Goal: Navigation & Orientation: Find specific page/section

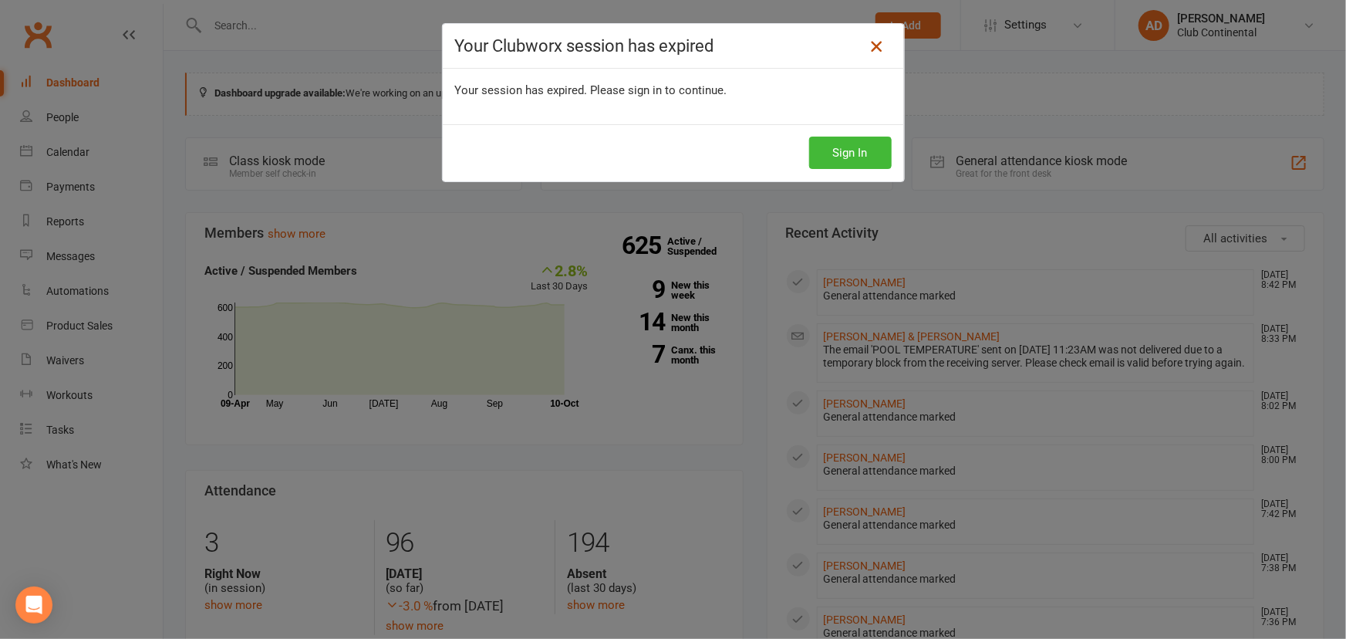
click at [870, 49] on icon at bounding box center [876, 46] width 19 height 19
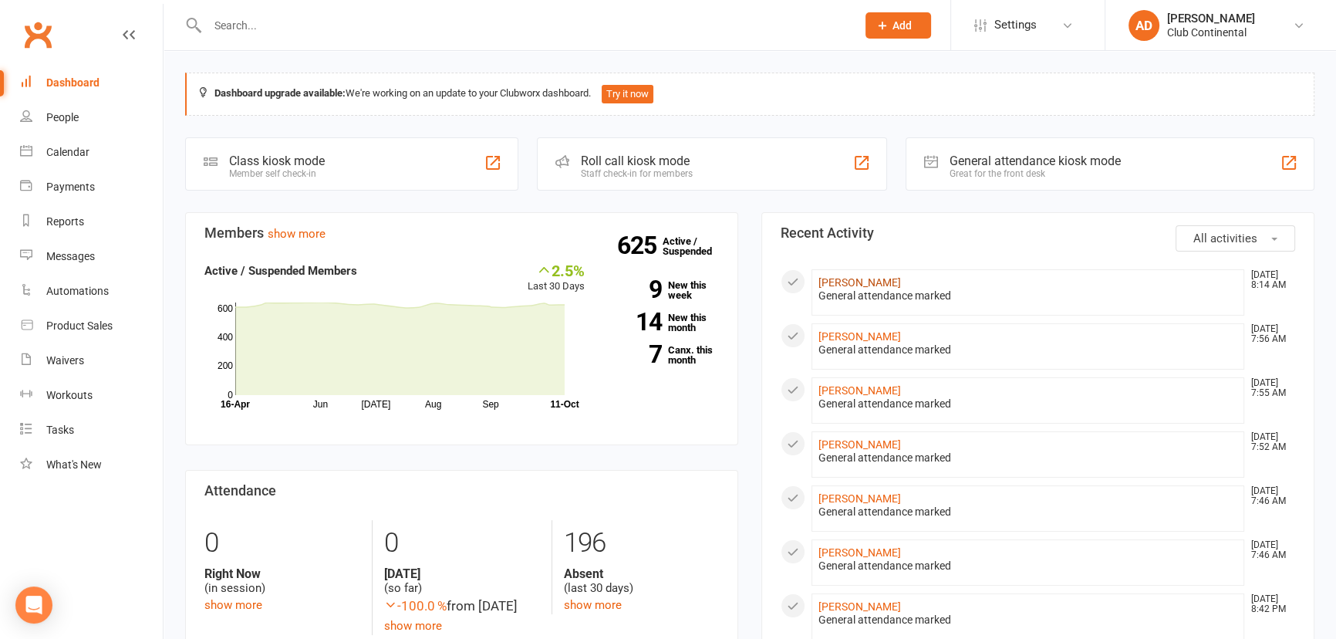
click at [861, 280] on link "[PERSON_NAME]" at bounding box center [859, 282] width 83 height 12
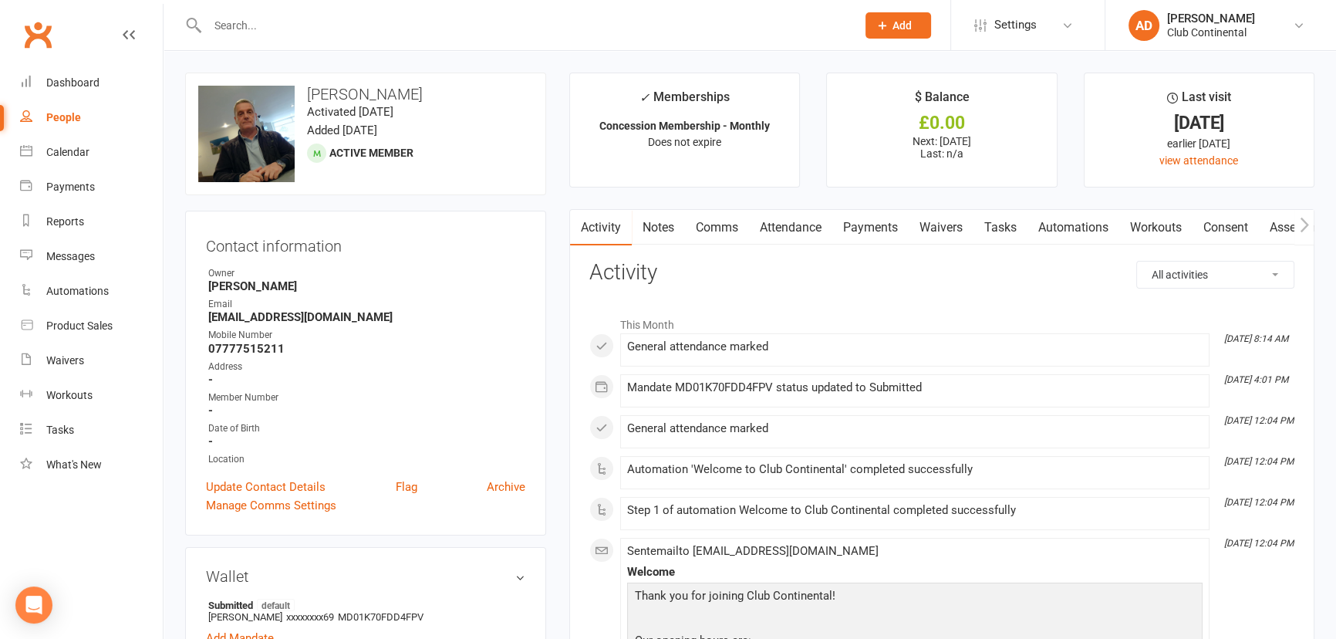
click at [62, 31] on div "Clubworx" at bounding box center [81, 43] width 163 height 57
click at [35, 30] on link "Clubworx" at bounding box center [38, 34] width 39 height 39
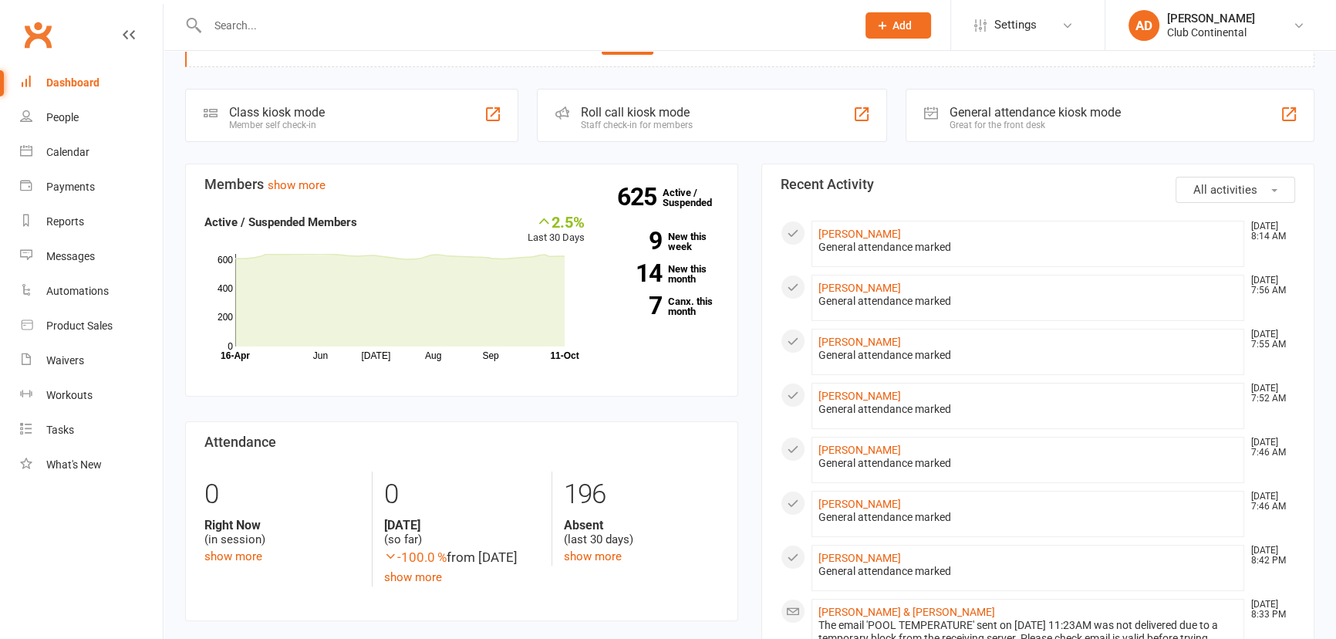
scroll to position [140, 0]
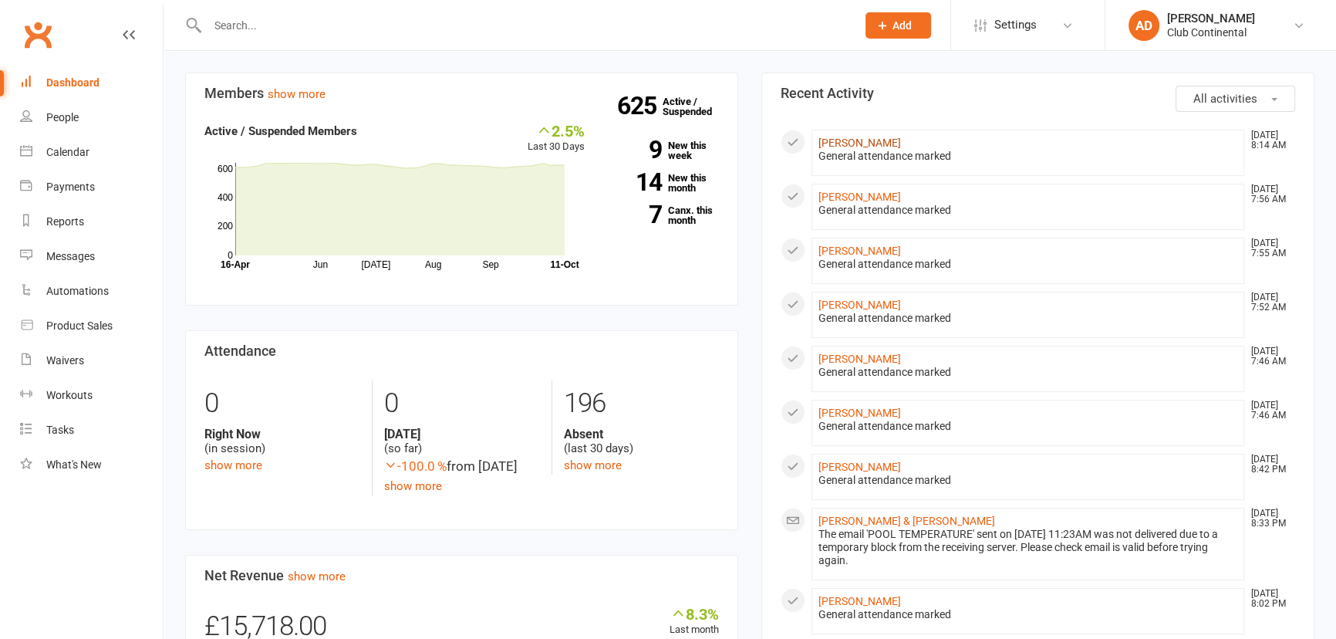
click at [865, 139] on link "[PERSON_NAME]" at bounding box center [859, 143] width 83 height 12
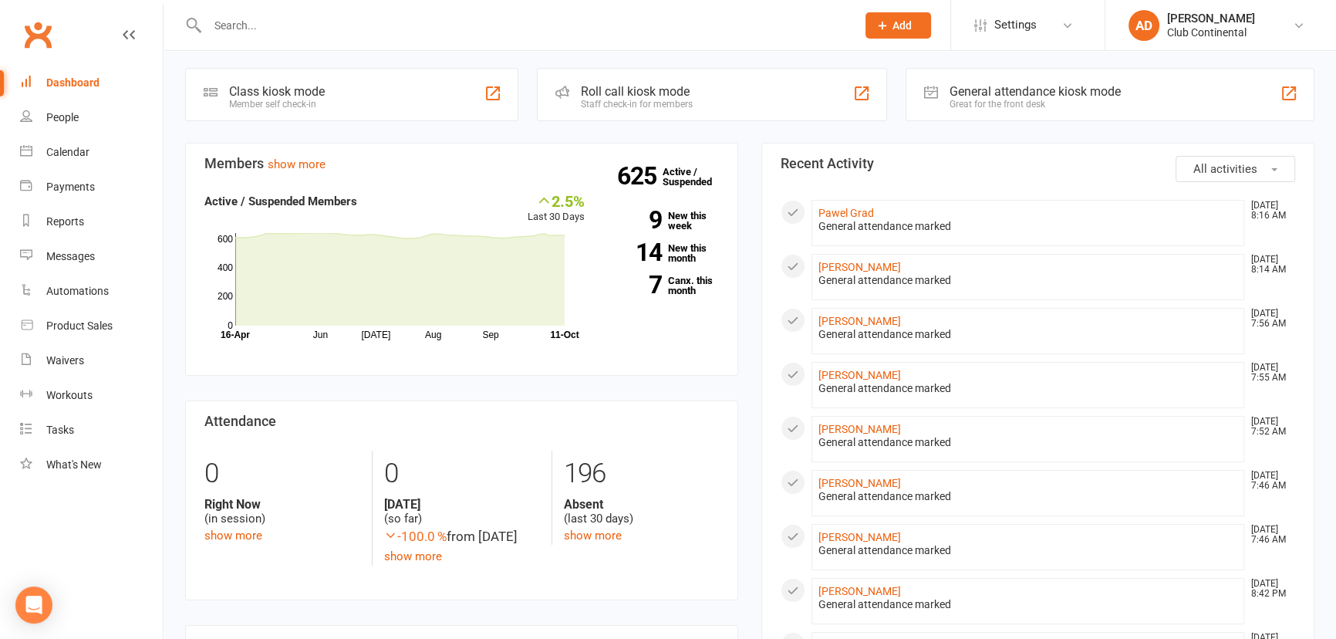
scroll to position [140, 0]
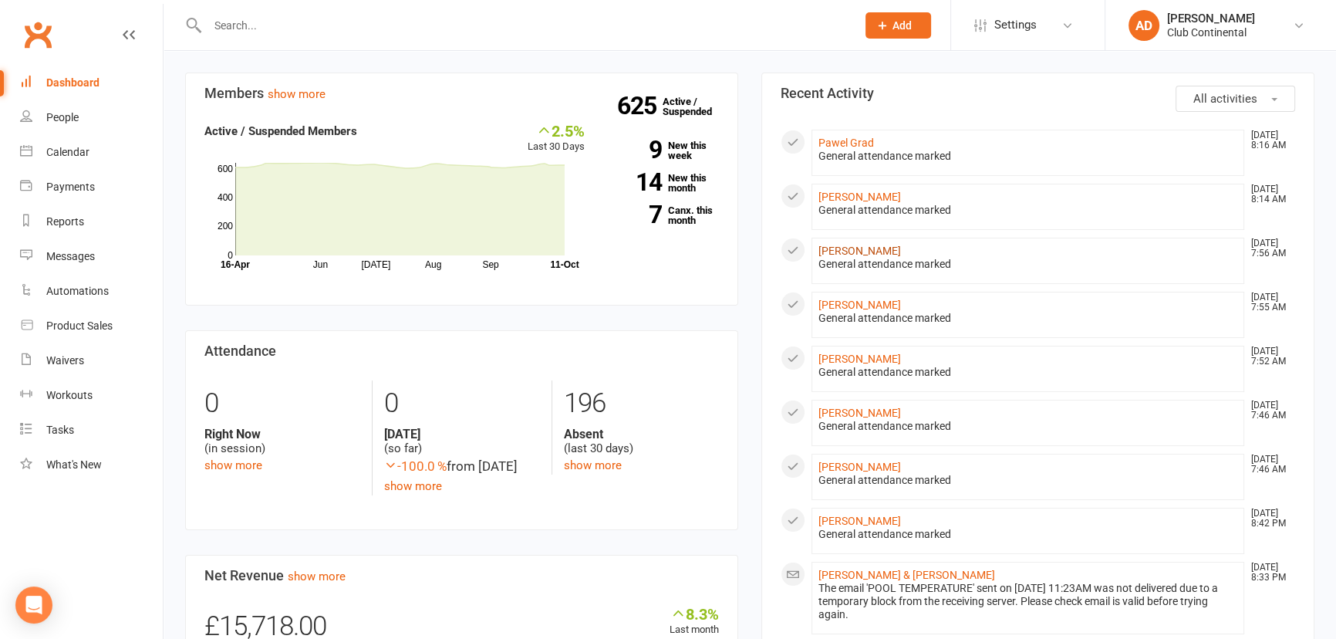
click at [867, 250] on link "[PERSON_NAME]" at bounding box center [859, 250] width 83 height 12
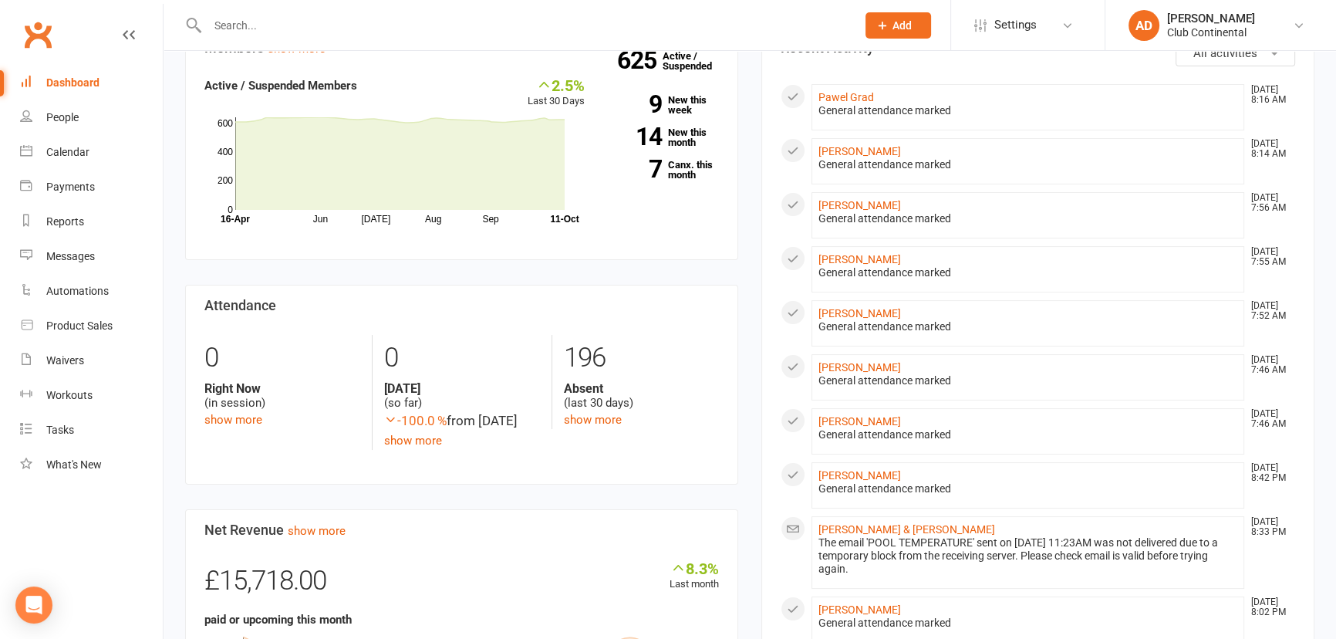
scroll to position [210, 0]
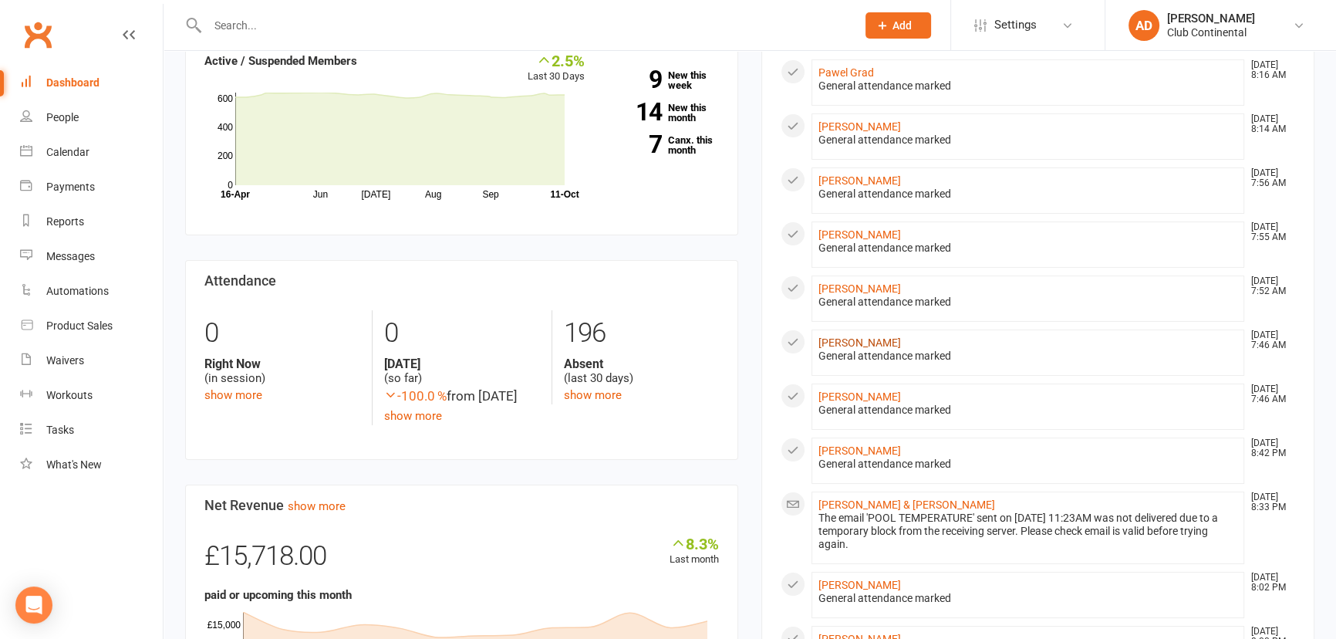
drag, startPoint x: 840, startPoint y: 336, endPoint x: 844, endPoint y: 321, distance: 15.9
click at [841, 336] on link "[PERSON_NAME]" at bounding box center [859, 342] width 83 height 12
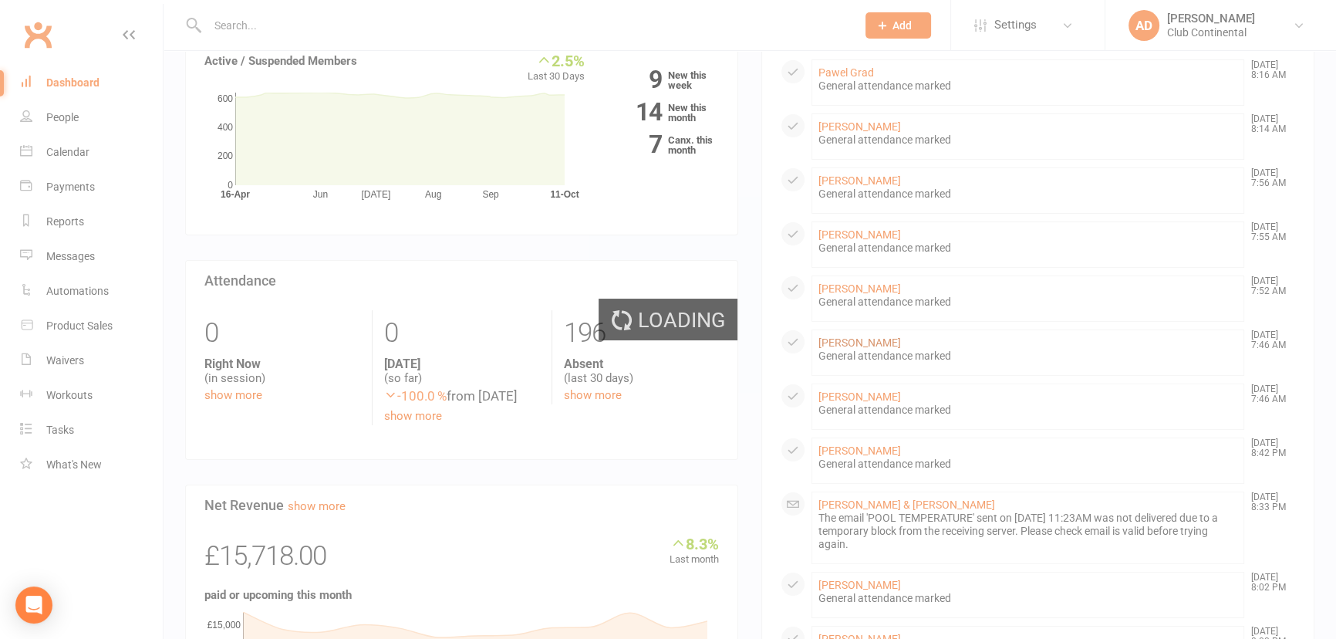
scroll to position [280, 0]
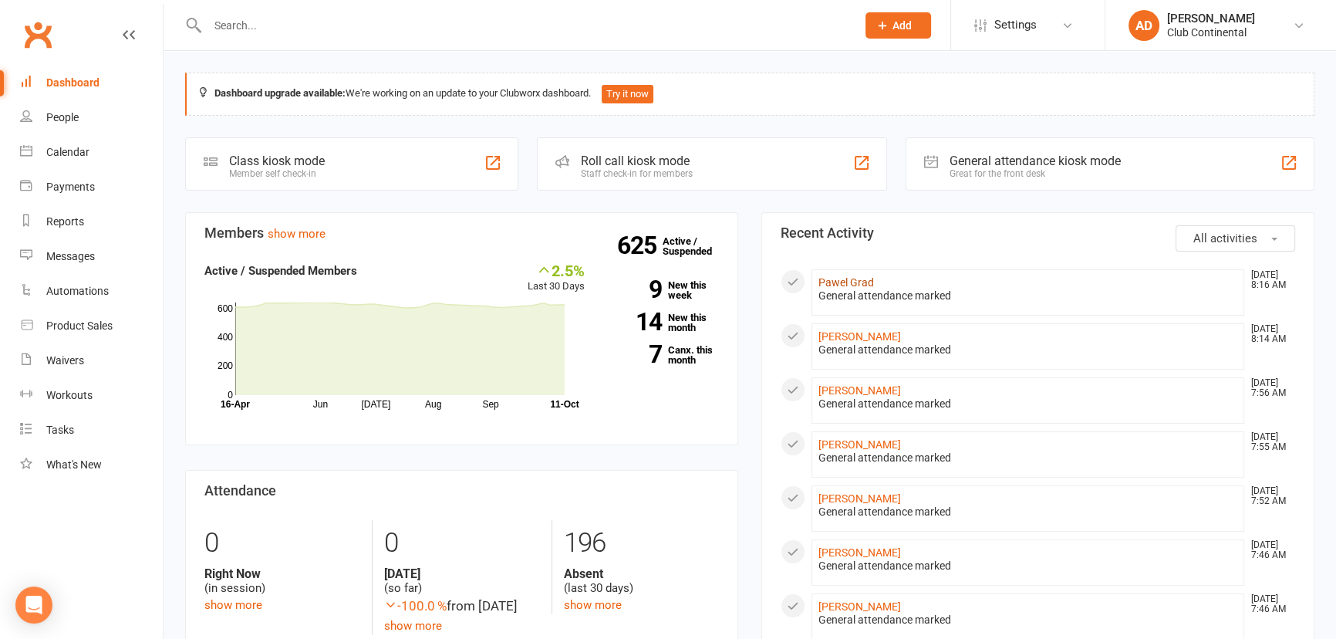
click at [845, 281] on link "Pawel Grad" at bounding box center [846, 282] width 56 height 12
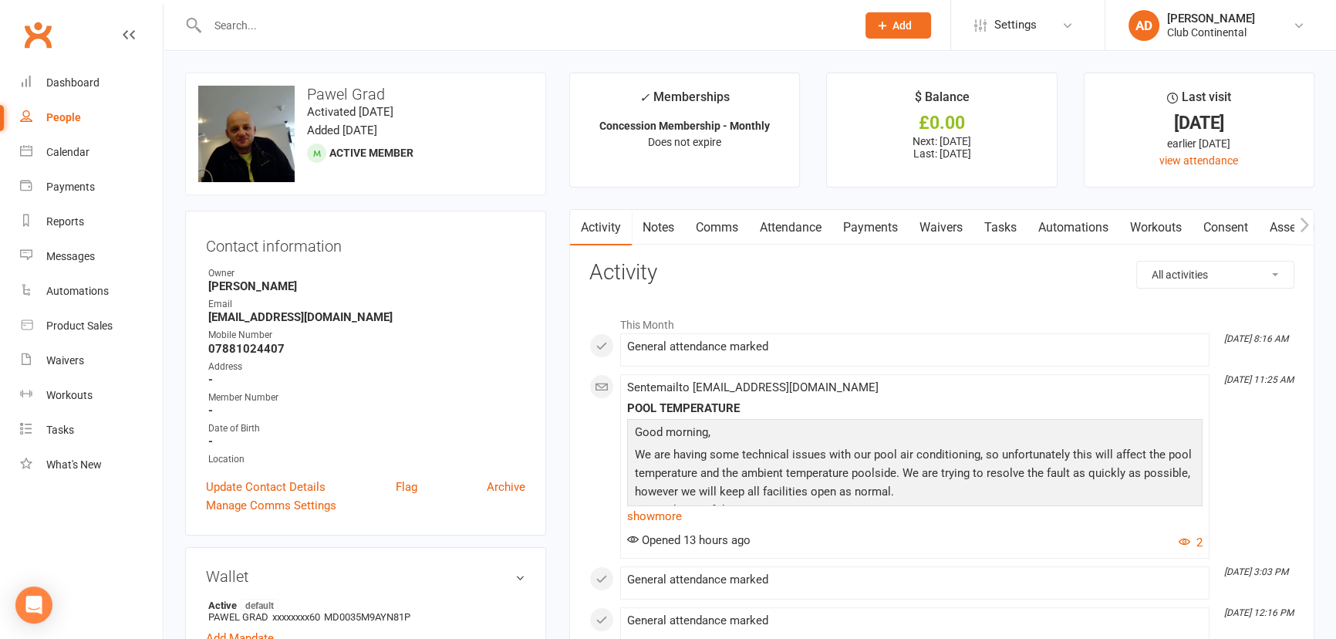
click at [33, 33] on link "Clubworx" at bounding box center [38, 34] width 39 height 39
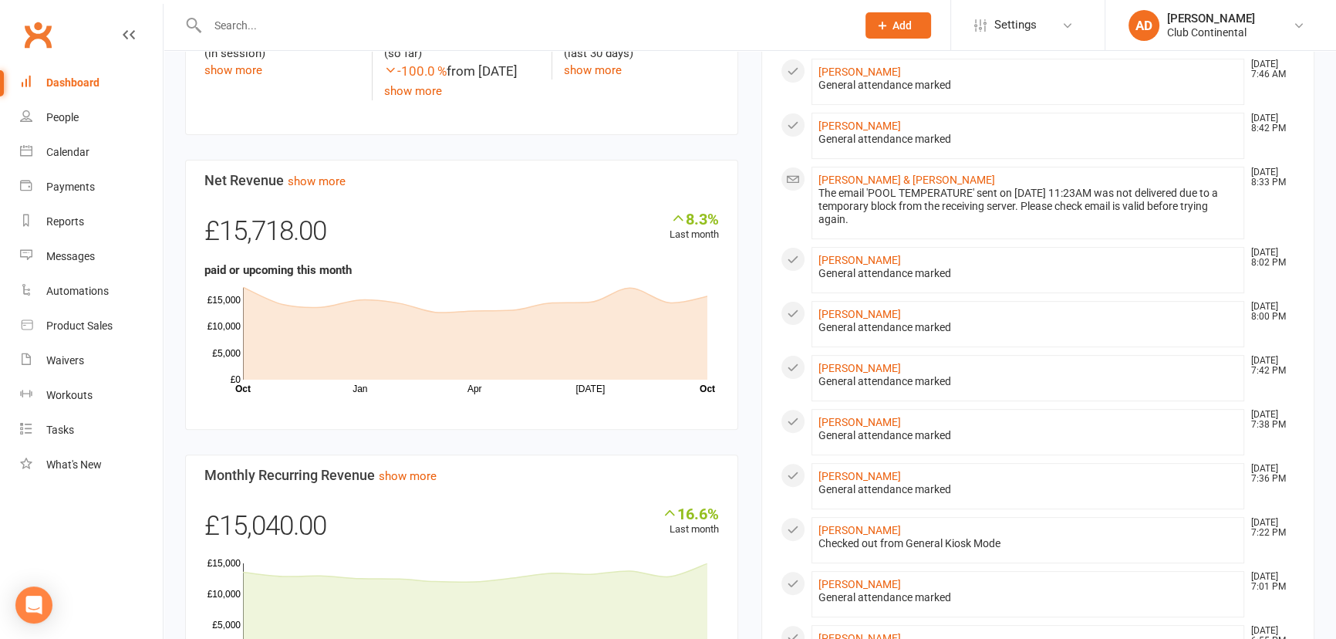
scroll to position [771, 0]
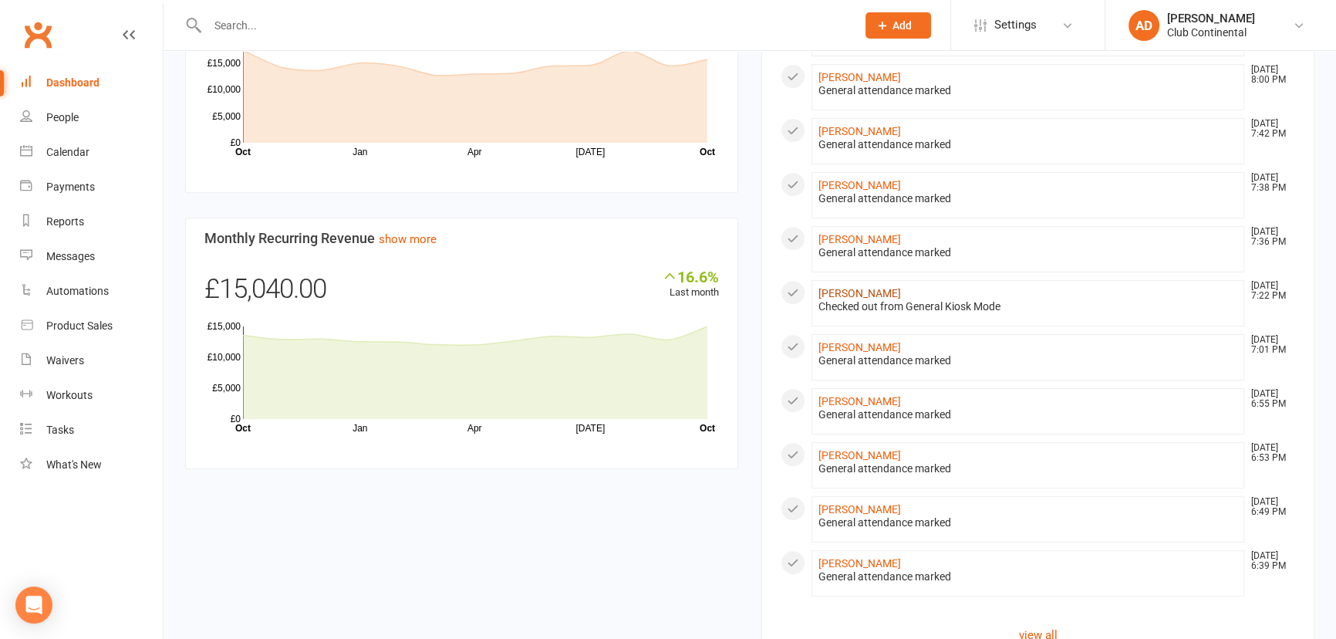
click at [858, 288] on link "[PERSON_NAME]" at bounding box center [859, 293] width 83 height 12
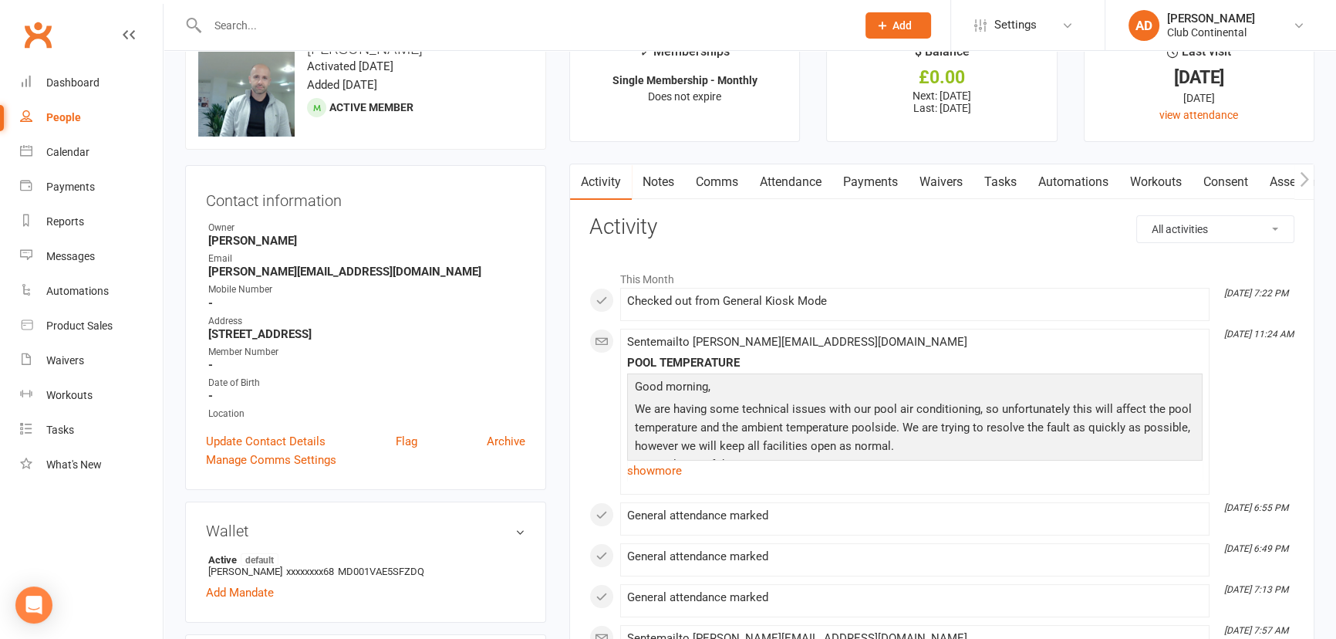
scroll to position [69, 0]
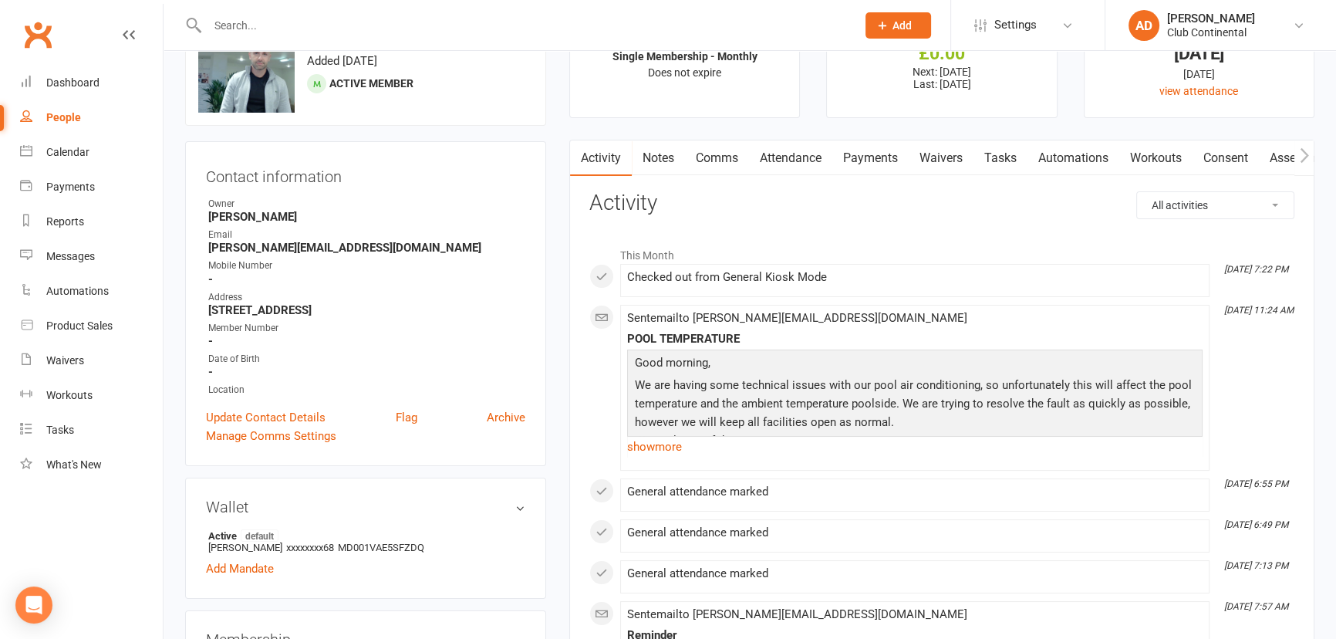
click at [39, 45] on link "Clubworx" at bounding box center [38, 34] width 39 height 39
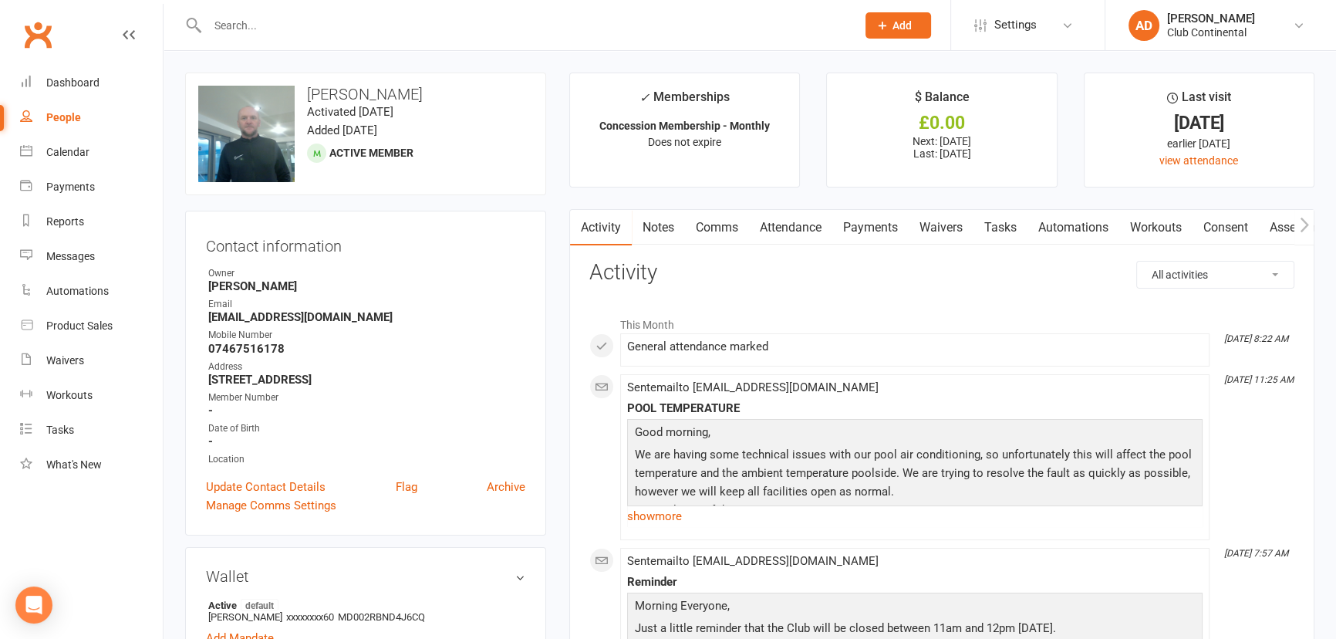
click at [33, 31] on link "Clubworx" at bounding box center [38, 34] width 39 height 39
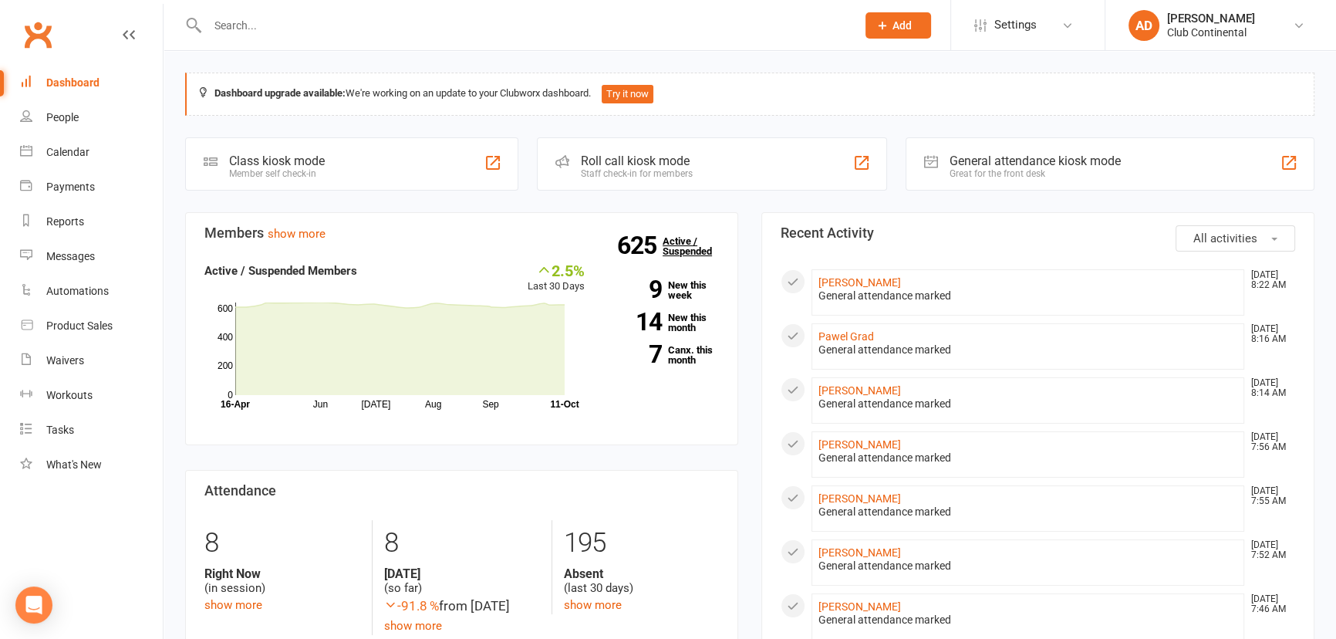
click at [679, 237] on link "625 Active / Suspended" at bounding box center [696, 245] width 68 height 43
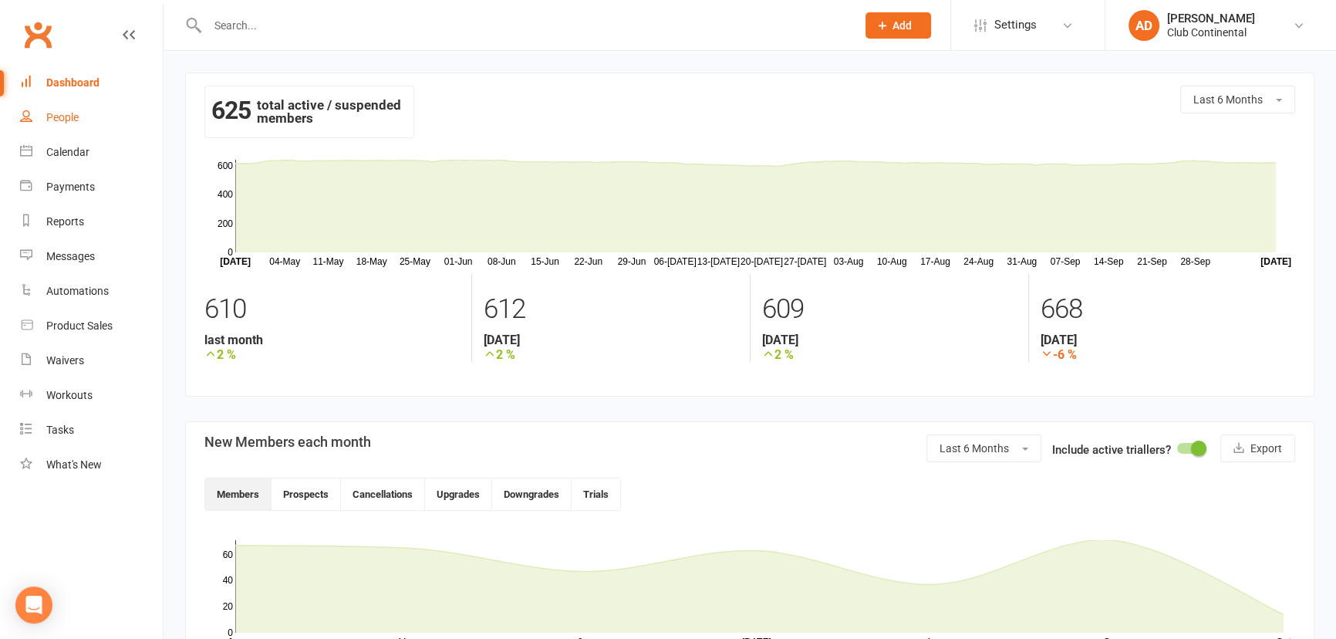
click at [62, 125] on link "People" at bounding box center [91, 117] width 143 height 35
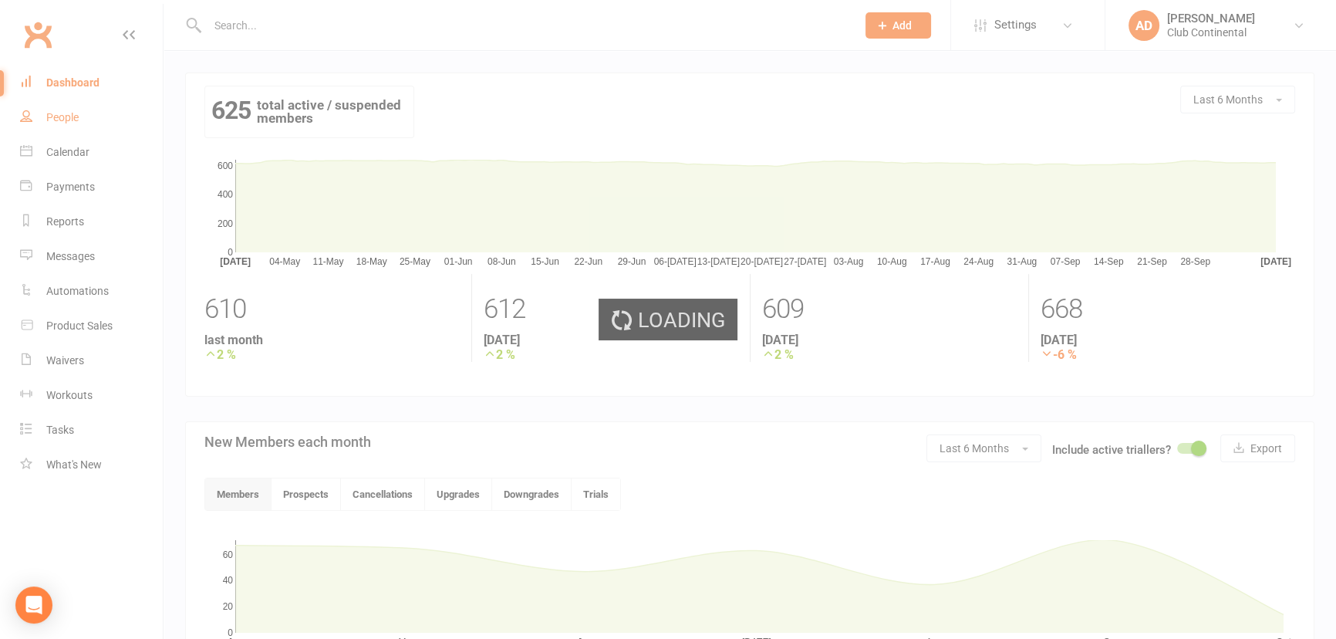
select select "100"
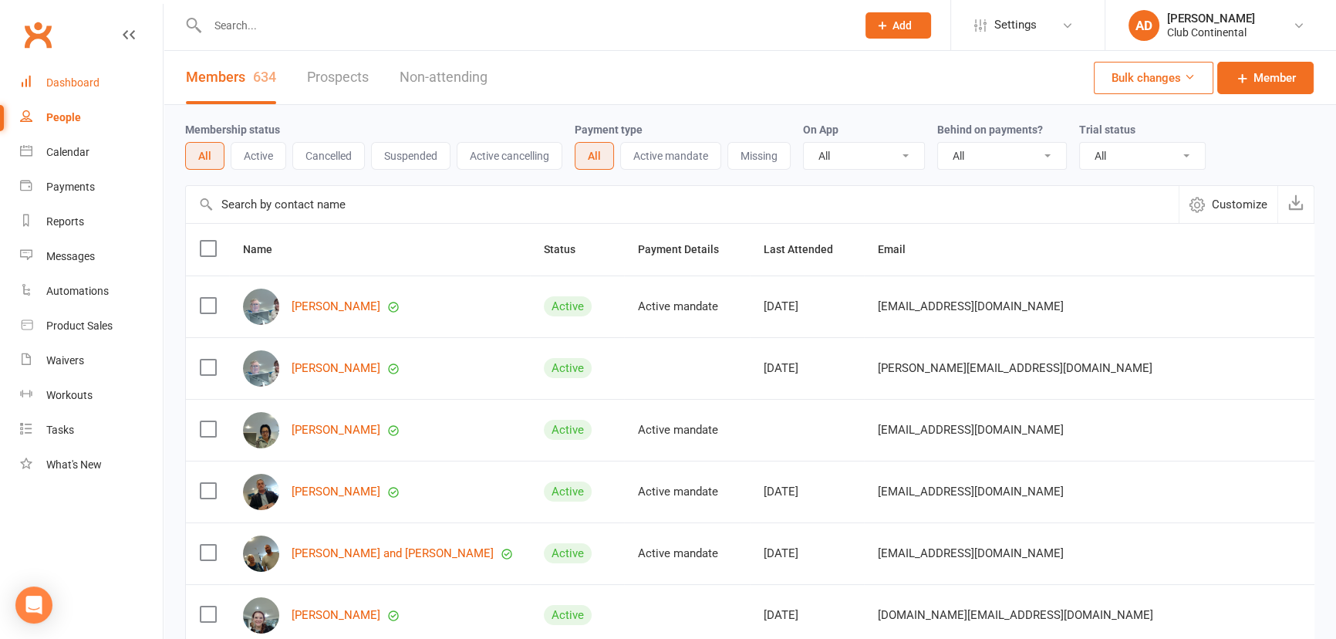
click at [66, 79] on div "Dashboard" at bounding box center [72, 82] width 53 height 12
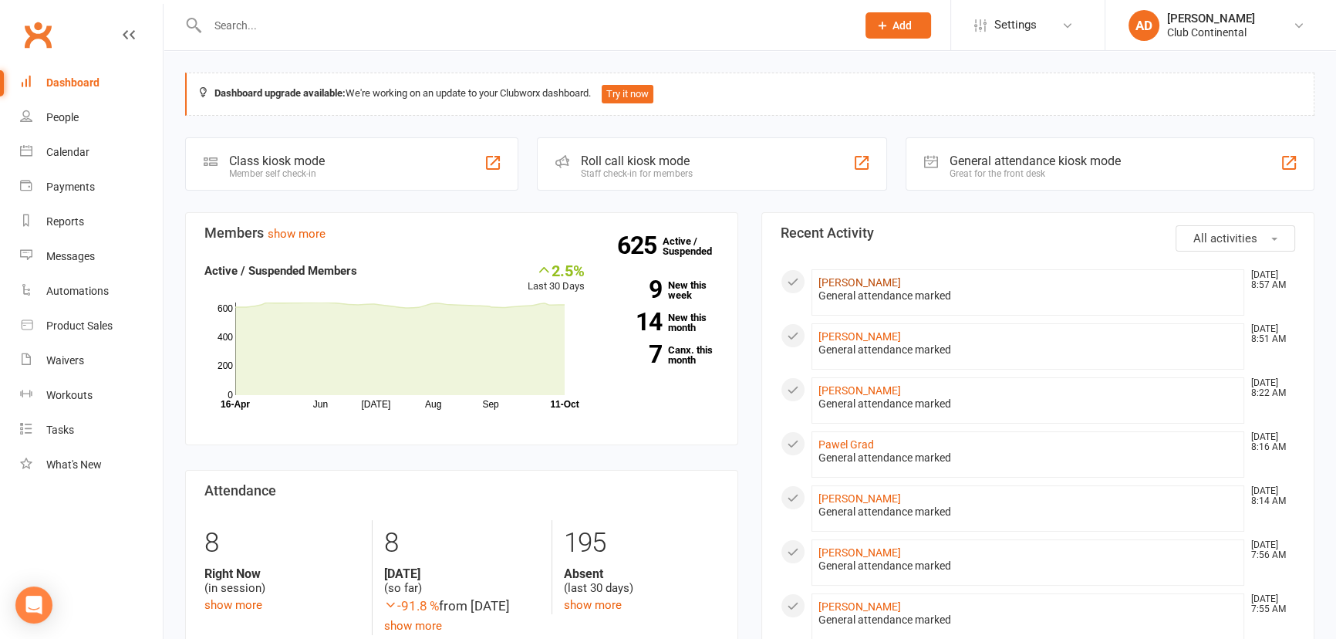
click at [828, 276] on link "[PERSON_NAME]" at bounding box center [859, 282] width 83 height 12
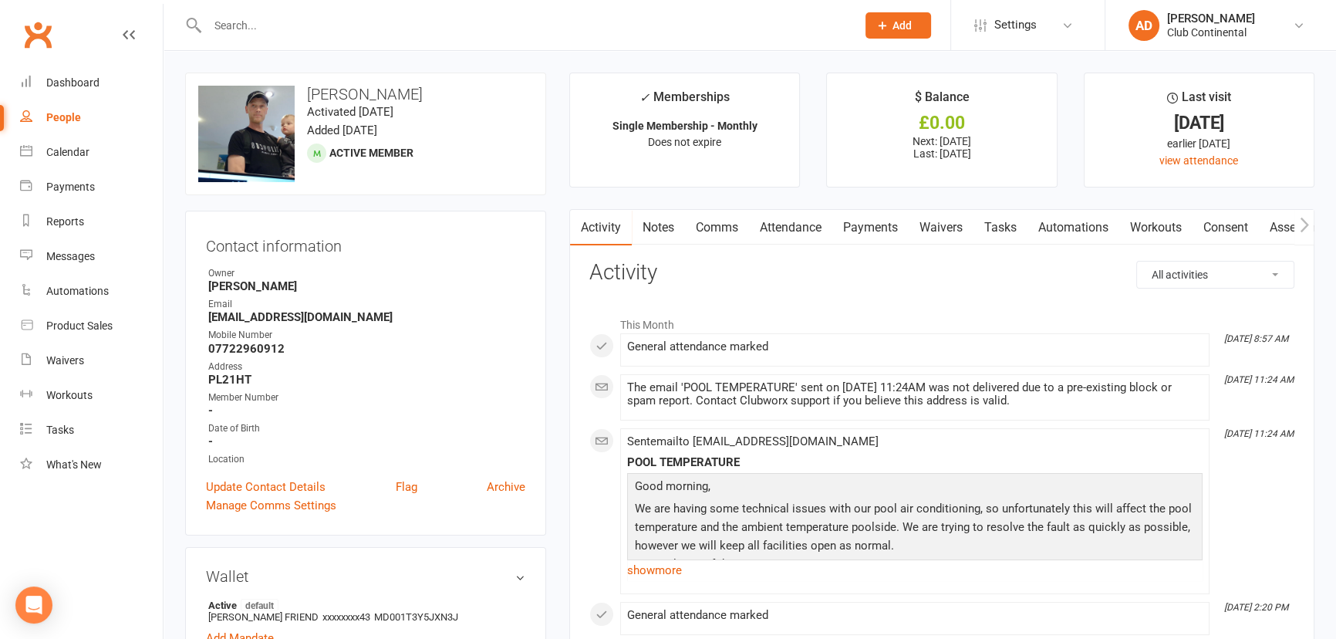
click at [25, 29] on link "Clubworx" at bounding box center [38, 34] width 39 height 39
